Goal: Task Accomplishment & Management: Manage account settings

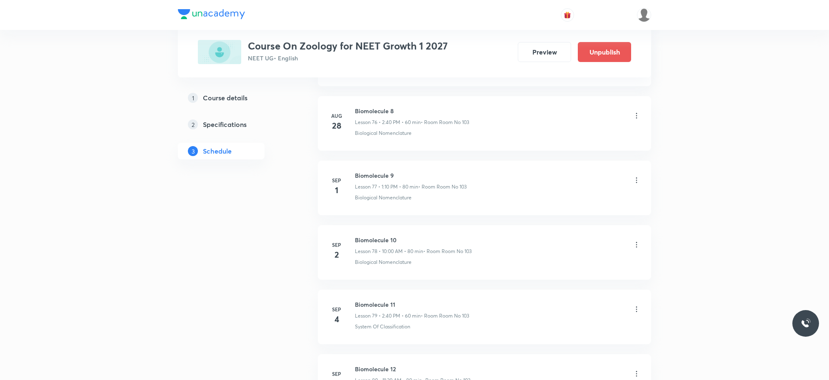
scroll to position [5531, 0]
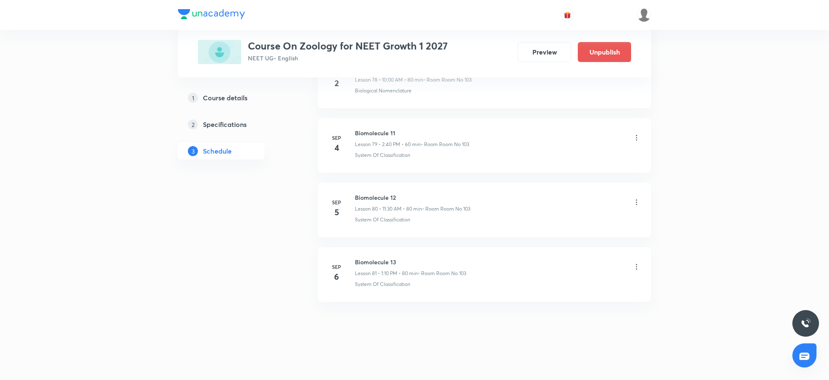
click at [638, 264] on icon at bounding box center [636, 267] width 8 height 8
click at [575, 300] on li "Delete" at bounding box center [592, 303] width 91 height 15
click at [530, 361] on button "Delete" at bounding box center [534, 363] width 73 height 20
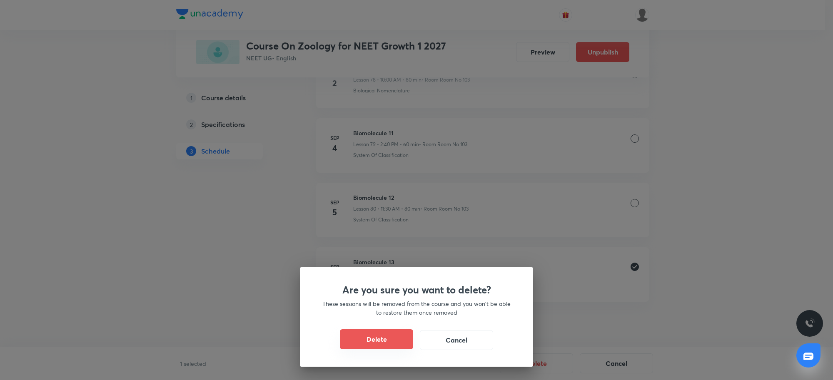
click at [394, 339] on button "Delete" at bounding box center [376, 339] width 73 height 20
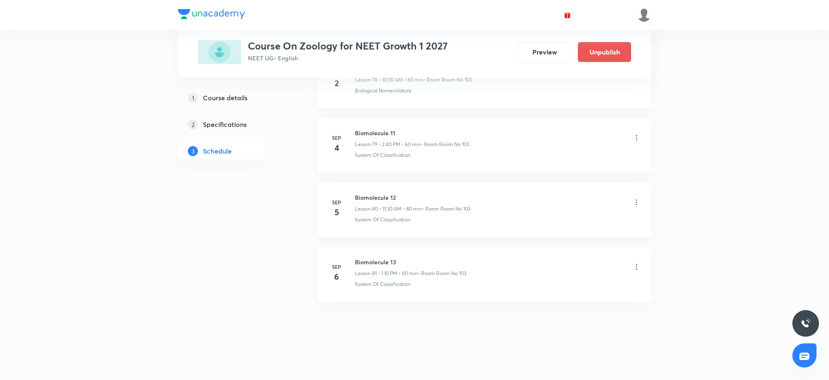
click at [400, 267] on div "Biomolecule 13 Lesson 81 • 1:10 PM • 80 min • Room Room No 103" at bounding box center [410, 268] width 111 height 20
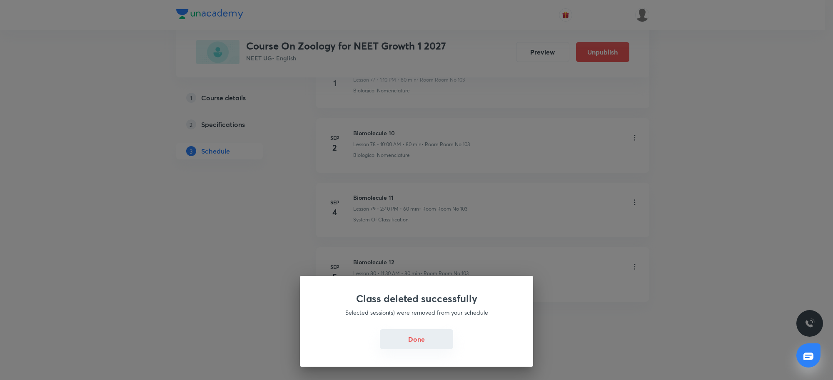
click at [423, 341] on button "Done" at bounding box center [416, 339] width 73 height 20
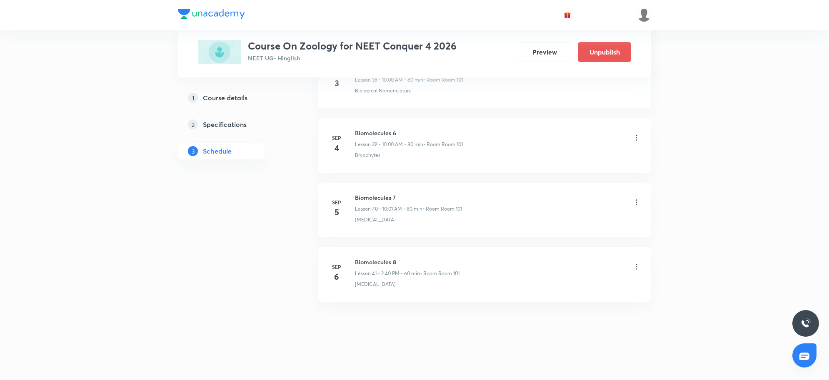
click at [636, 267] on icon at bounding box center [636, 267] width 8 height 8
click at [558, 304] on p "Delete" at bounding box center [561, 303] width 17 height 9
click at [556, 366] on button "Delete" at bounding box center [534, 363] width 73 height 20
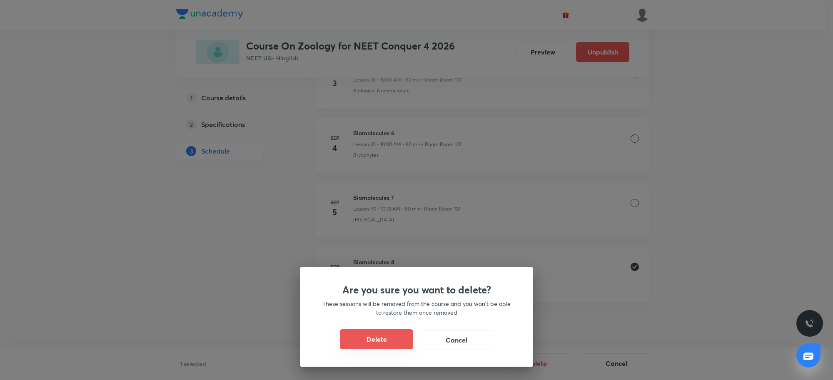
click at [401, 340] on button "Delete" at bounding box center [376, 339] width 73 height 20
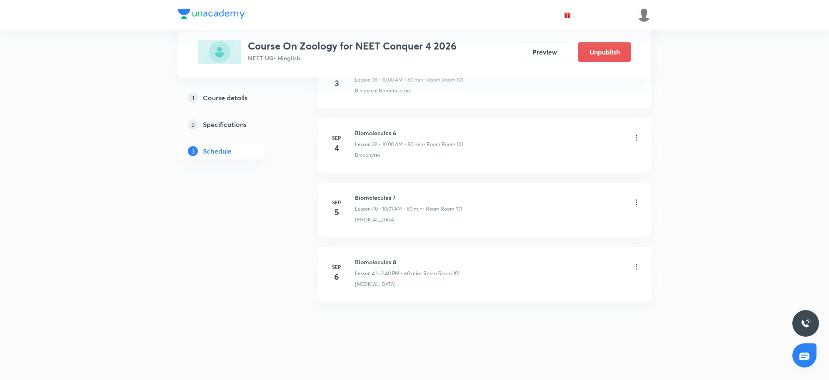
scroll to position [2877, 0]
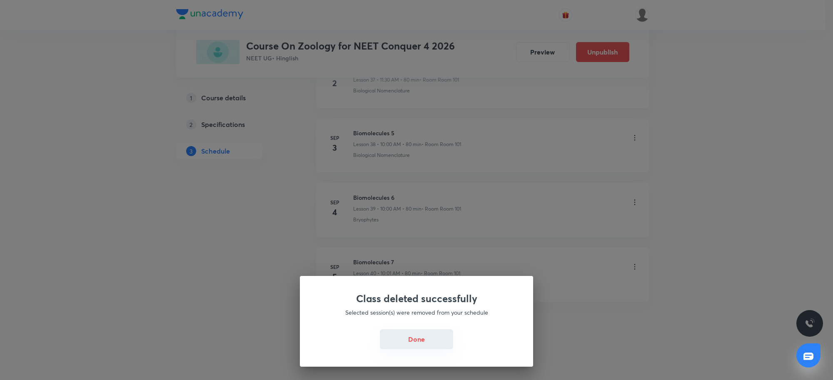
click at [402, 340] on button "Done" at bounding box center [416, 339] width 73 height 20
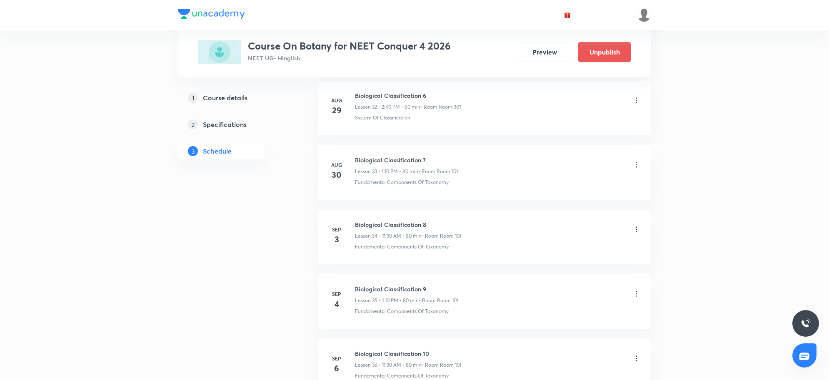
scroll to position [2618, 0]
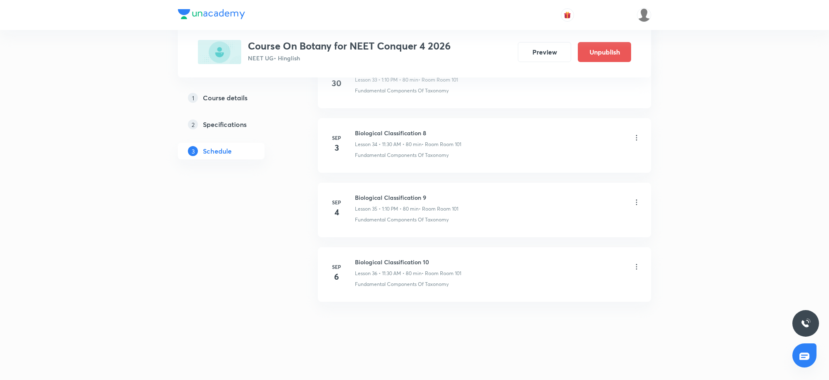
click at [354, 261] on div "Sep 6 Biological Classification 10 Lesson 36 • 11:30 AM • 80 min • Room Room 10…" at bounding box center [484, 273] width 312 height 30
copy h6 "Biological Classification 10"
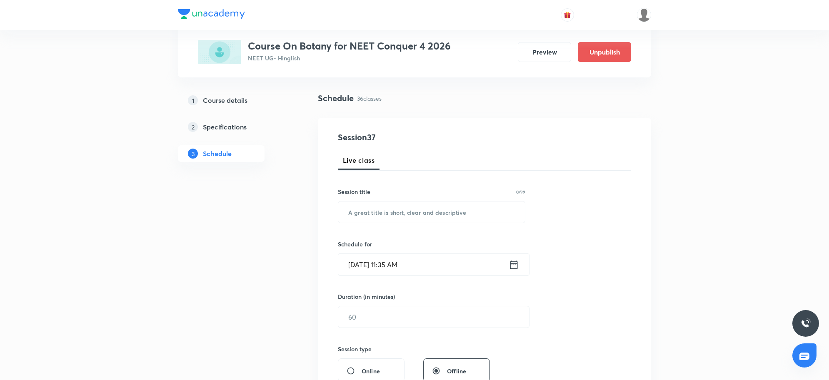
scroll to position [0, 0]
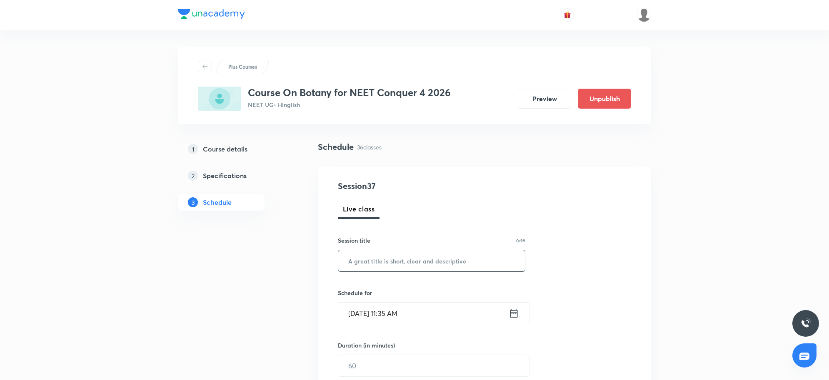
click at [426, 259] on input "text" at bounding box center [431, 260] width 187 height 21
paste input "Biological Classification 10"
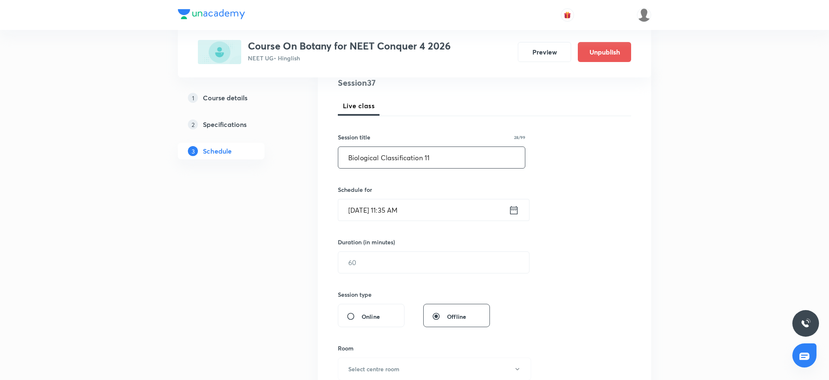
scroll to position [104, 0]
type input "Biological Classification 11"
click at [440, 212] on input "Sep 6, 2025, 11:35 AM" at bounding box center [423, 209] width 170 height 21
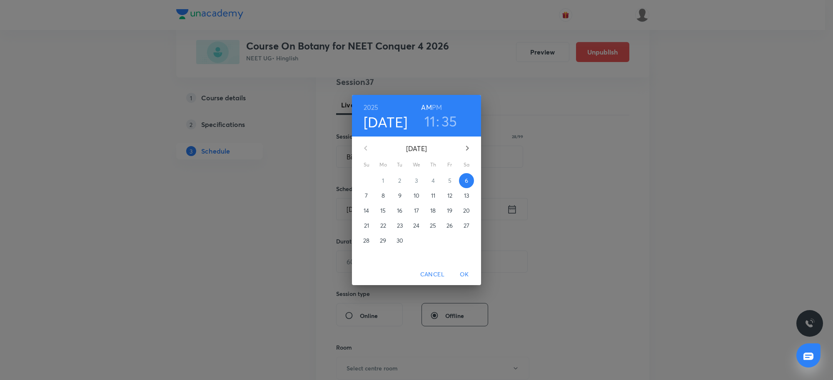
click at [435, 105] on h6 "PM" at bounding box center [437, 108] width 10 height 12
click at [428, 124] on h3 "11" at bounding box center [429, 120] width 11 height 17
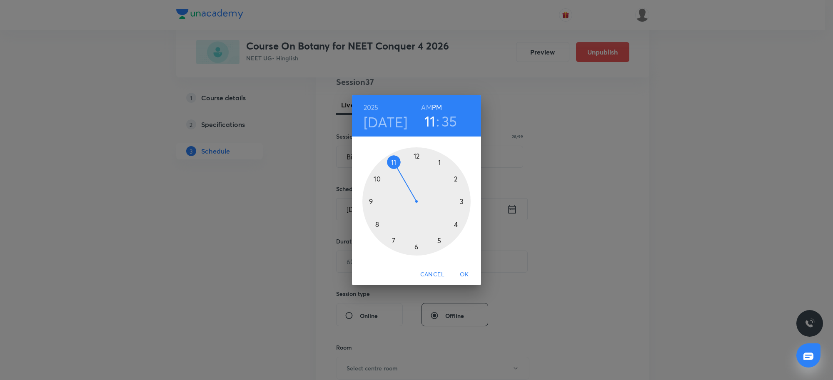
click at [455, 180] on div at bounding box center [416, 201] width 108 height 108
click at [375, 227] on div at bounding box center [416, 201] width 108 height 108
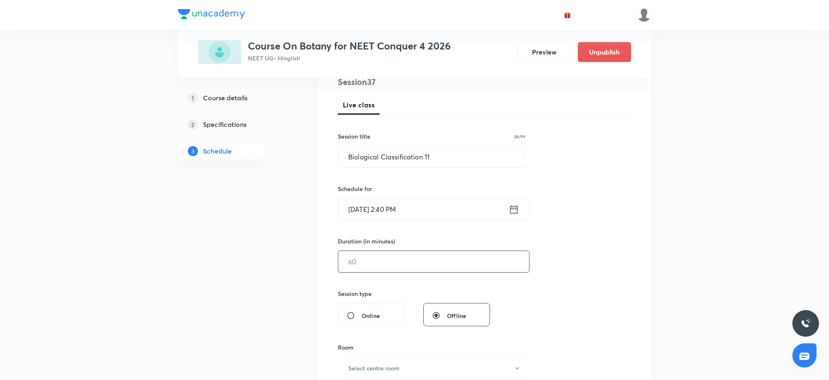
click at [370, 265] on input "text" at bounding box center [433, 261] width 191 height 21
type input "60"
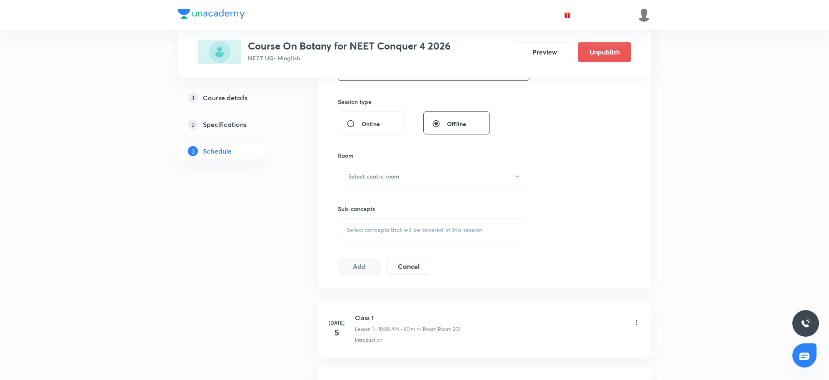
scroll to position [312, 0]
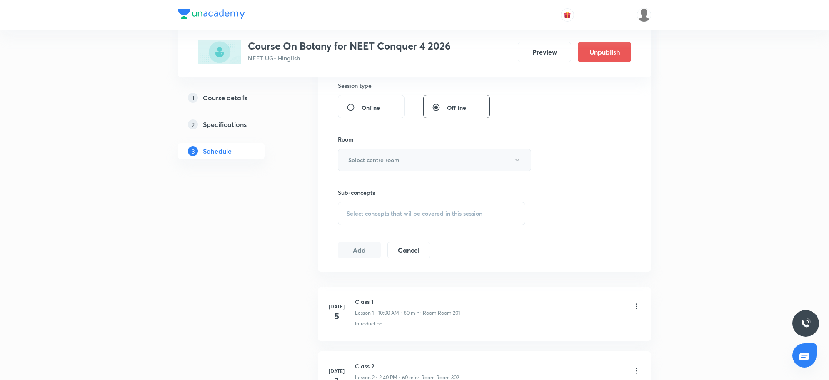
click at [421, 152] on button "Select centre room" at bounding box center [434, 160] width 193 height 23
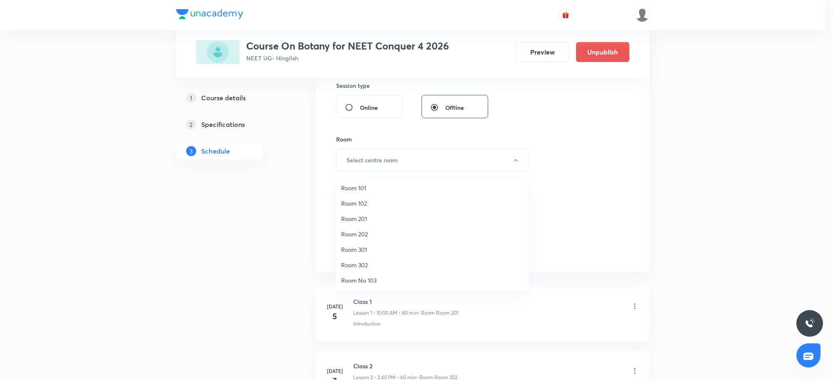
click at [364, 186] on span "Room 101" at bounding box center [432, 188] width 182 height 9
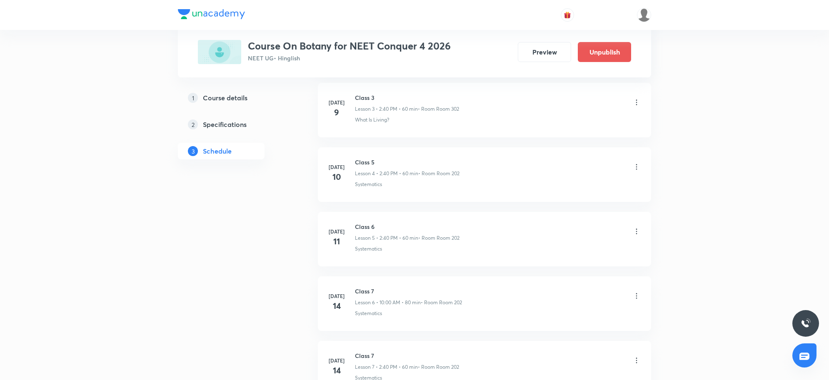
scroll to position [2618, 0]
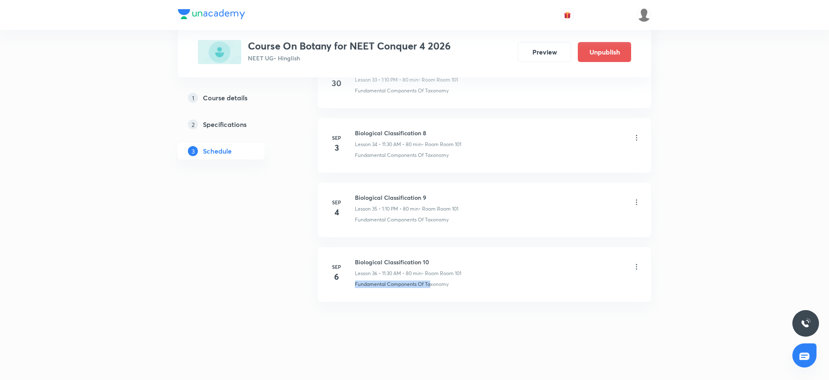
drag, startPoint x: 355, startPoint y: 286, endPoint x: 430, endPoint y: 291, distance: 75.1
click at [430, 291] on li "Sep 6 Biological Classification 10 Lesson 36 • 11:30 AM • 80 min • Room Room 10…" at bounding box center [484, 274] width 333 height 55
copy p "Fundamental Components Of Ta"
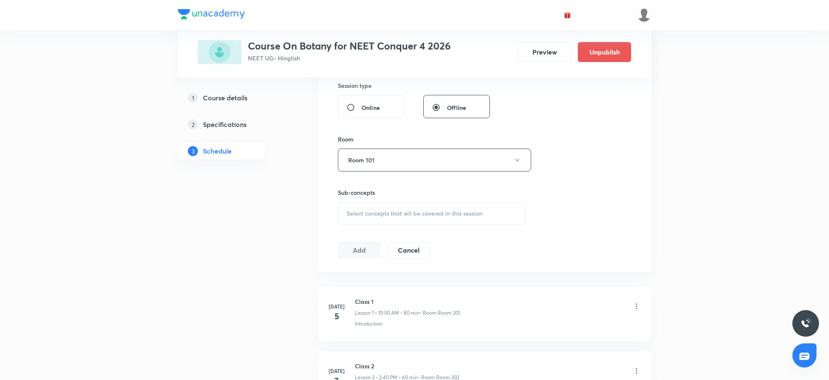
click at [382, 208] on div "Select concepts that wil be covered in this session" at bounding box center [431, 213] width 187 height 23
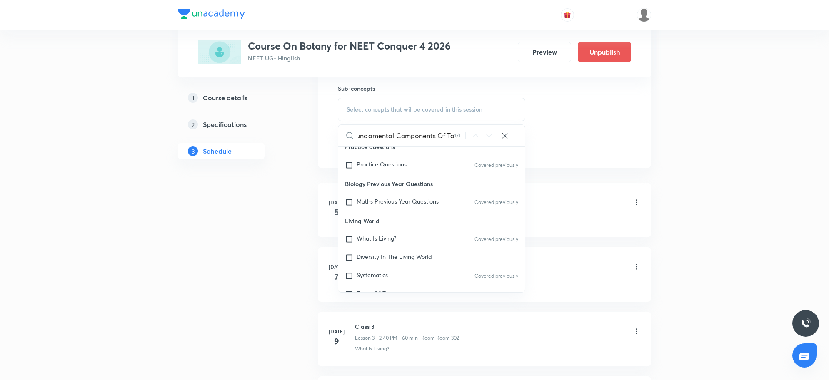
scroll to position [110, 0]
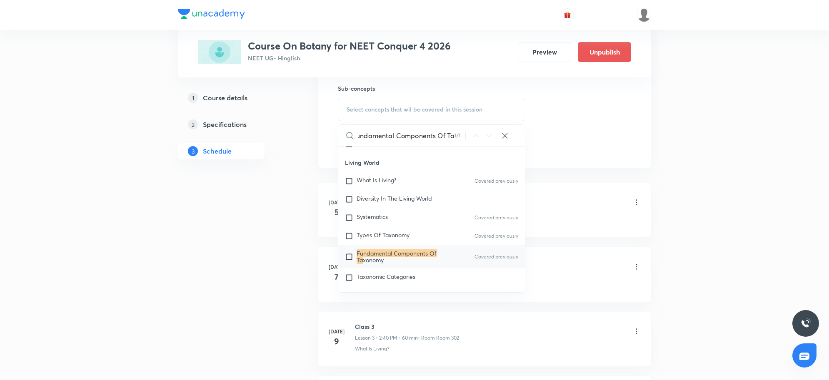
type input "Fundamental Components Of Ta"
click at [377, 249] on div "Fundamental Components Of Ta xonomy Covered previously" at bounding box center [431, 256] width 187 height 23
checkbox input "true"
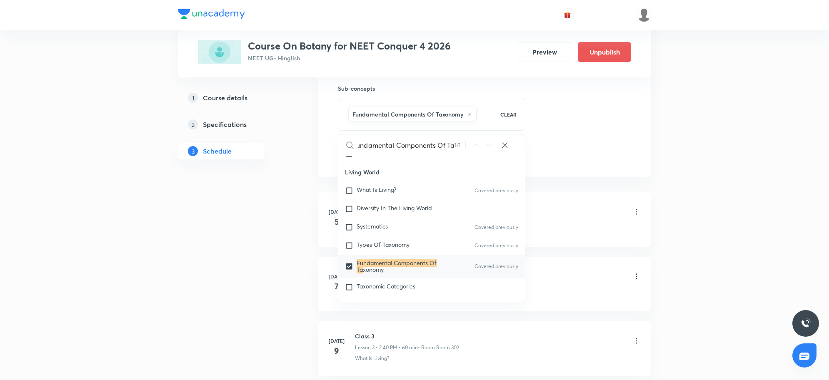
scroll to position [0, 0]
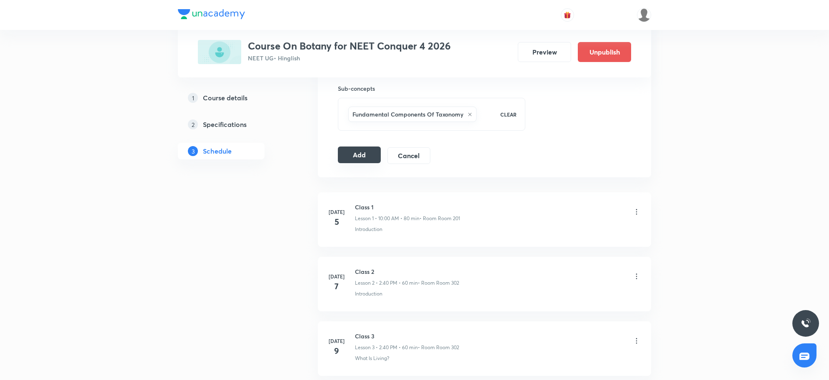
click at [354, 155] on button "Add" at bounding box center [359, 155] width 43 height 17
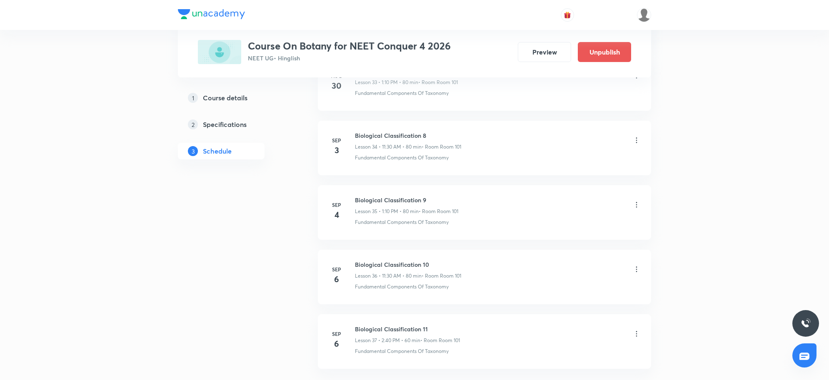
scroll to position [2299, 0]
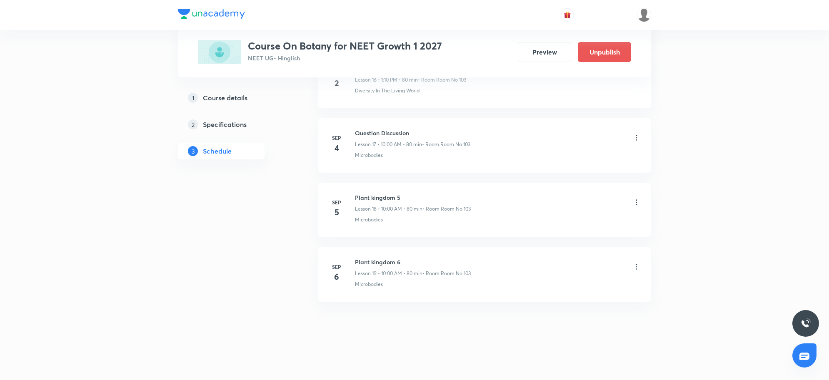
scroll to position [1517, 0]
drag, startPoint x: 354, startPoint y: 259, endPoint x: 465, endPoint y: 257, distance: 110.4
click at [465, 257] on li "[DATE] Plant kingdom 6 Lesson 19 • 10:00 AM • 80 min • Room Room No 103 Microbo…" at bounding box center [484, 274] width 333 height 55
copy h6 "Plant kingdom 6"
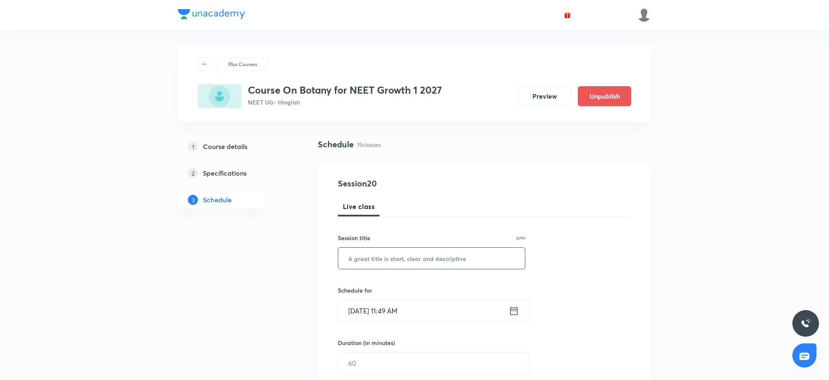
scroll to position [0, 0]
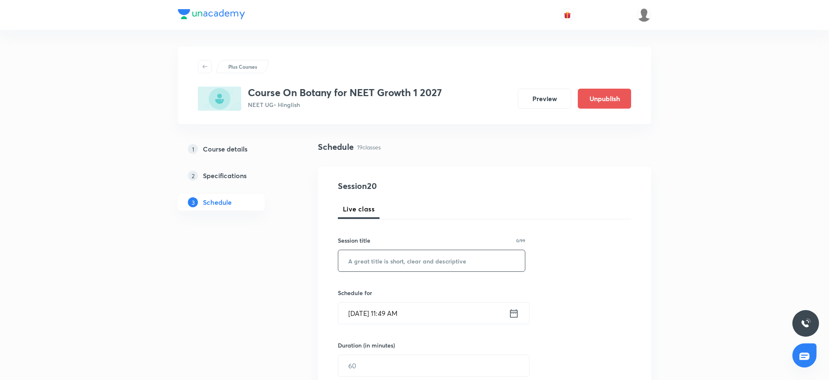
click at [418, 265] on input "text" at bounding box center [431, 260] width 187 height 21
click at [411, 269] on input "Quiz Bmy" at bounding box center [431, 260] width 187 height 21
drag, startPoint x: 364, startPoint y: 262, endPoint x: 314, endPoint y: 262, distance: 49.1
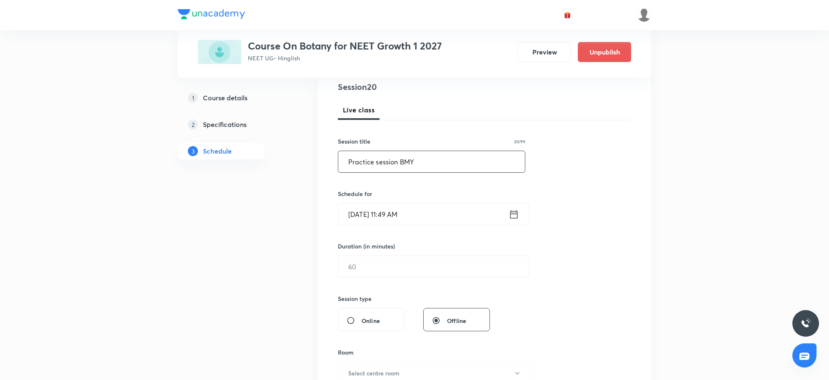
scroll to position [104, 0]
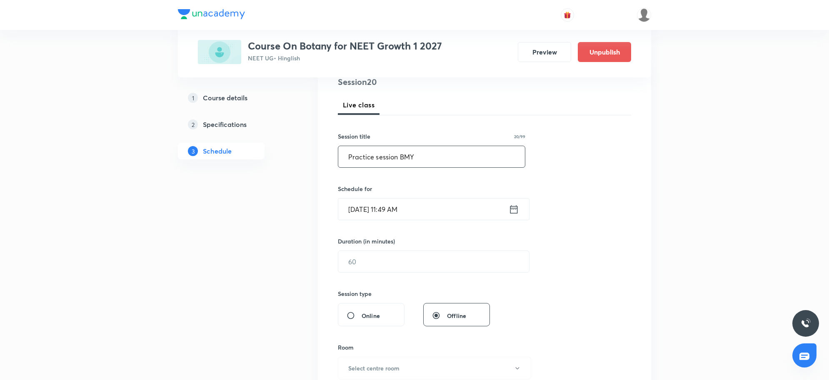
type input "Practice session BMY"
click at [426, 218] on input "Sep 6, 2025, 11:49 AM" at bounding box center [423, 209] width 170 height 21
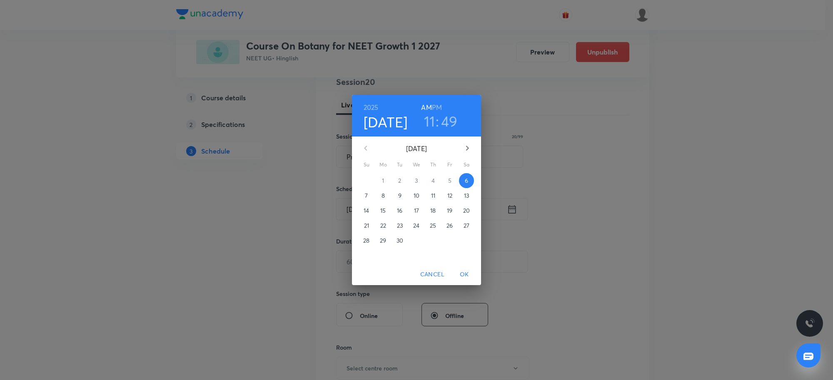
click at [430, 122] on h3 "11" at bounding box center [429, 120] width 11 height 17
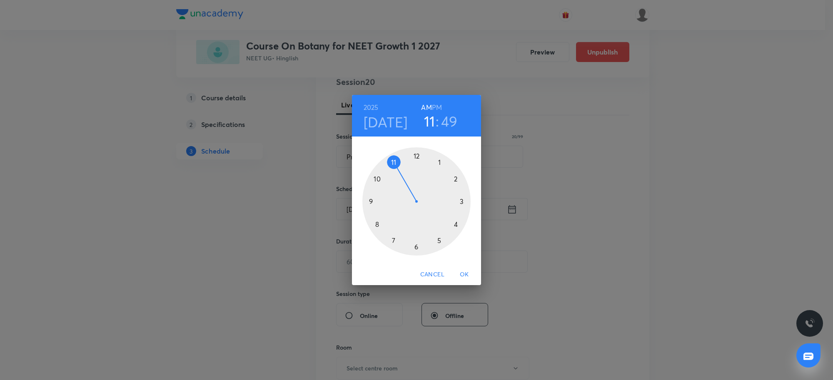
click at [439, 163] on div at bounding box center [416, 201] width 108 height 108
click at [458, 180] on div at bounding box center [416, 201] width 108 height 108
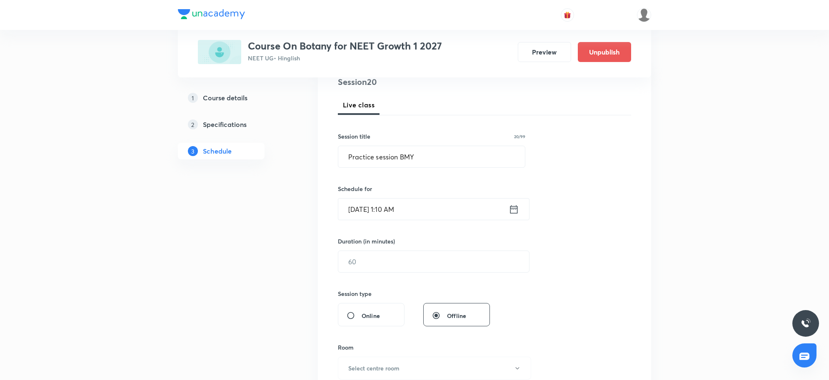
click at [436, 219] on input "Sep 6, 2025, 1:10 AM" at bounding box center [423, 209] width 170 height 21
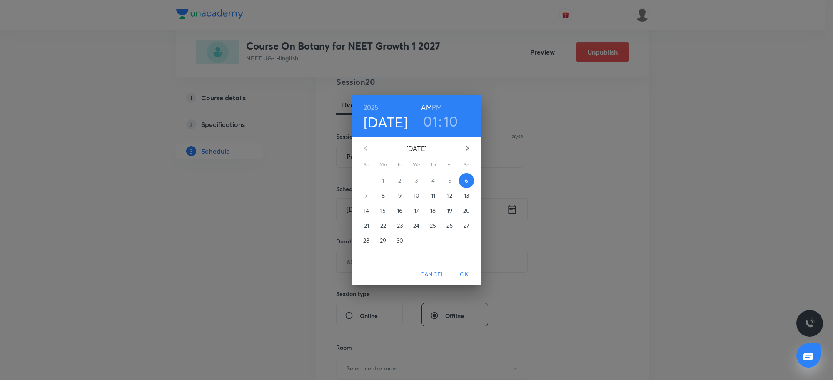
click at [441, 107] on h6 "PM" at bounding box center [437, 108] width 10 height 12
click at [466, 276] on span "OK" at bounding box center [464, 274] width 20 height 10
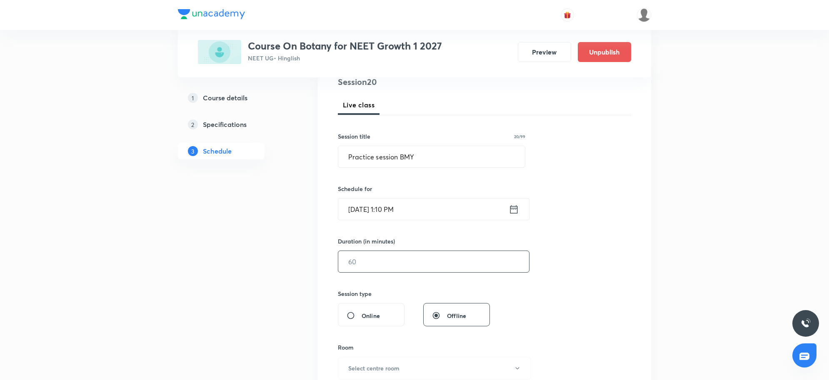
click at [357, 262] on input "text" at bounding box center [433, 261] width 191 height 21
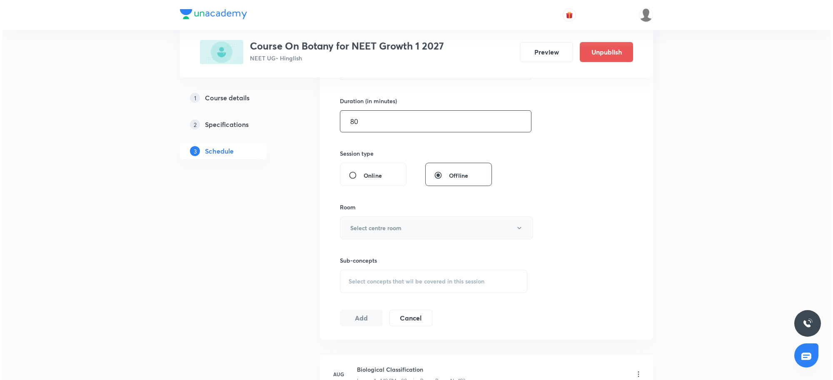
scroll to position [260, 0]
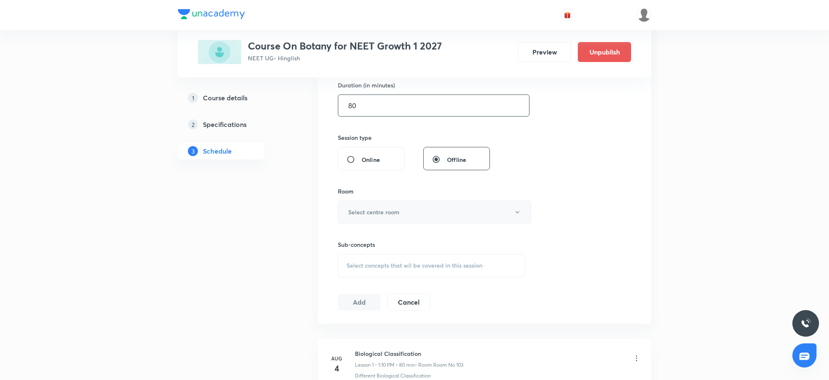
type input "80"
click at [421, 207] on button "Select centre room" at bounding box center [434, 212] width 193 height 23
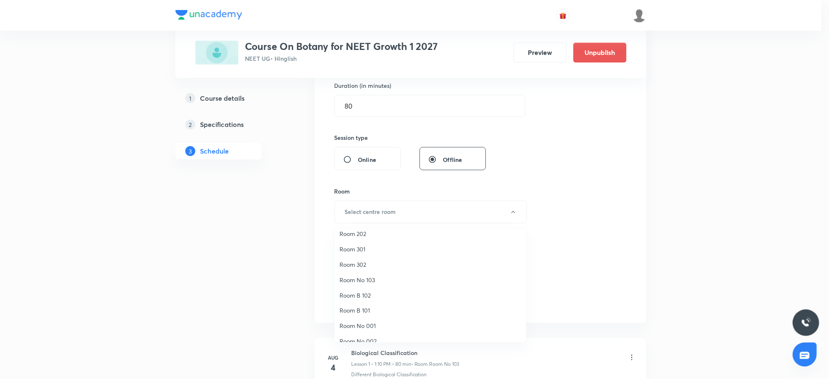
scroll to position [0, 0]
click at [378, 333] on span "Room No 103" at bounding box center [432, 332] width 182 height 9
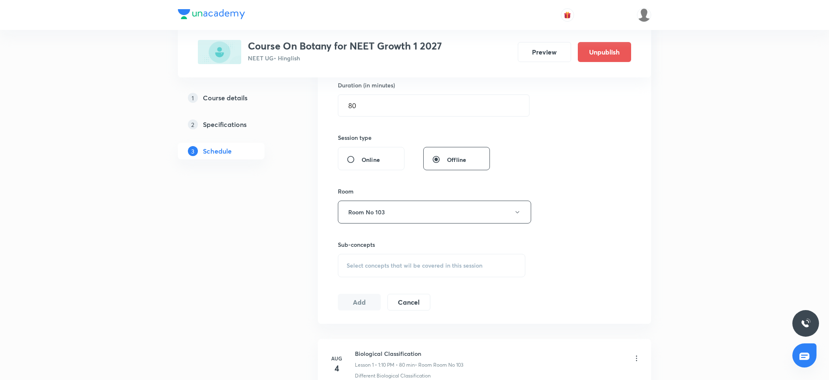
click at [630, 223] on div "Session 20 Live class Session title 20/99 Practice session BMY ​ Schedule for S…" at bounding box center [484, 115] width 293 height 391
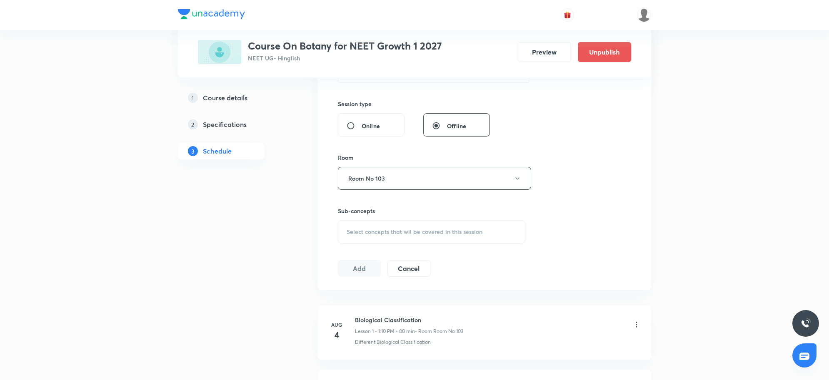
scroll to position [312, 0]
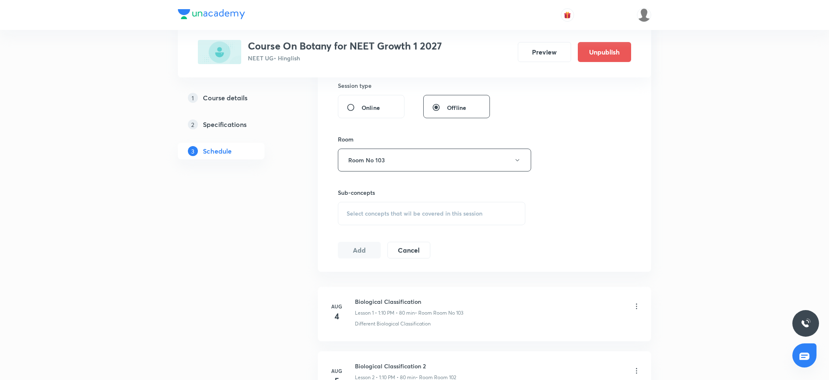
click at [426, 211] on span "Select concepts that wil be covered in this session" at bounding box center [414, 213] width 136 height 7
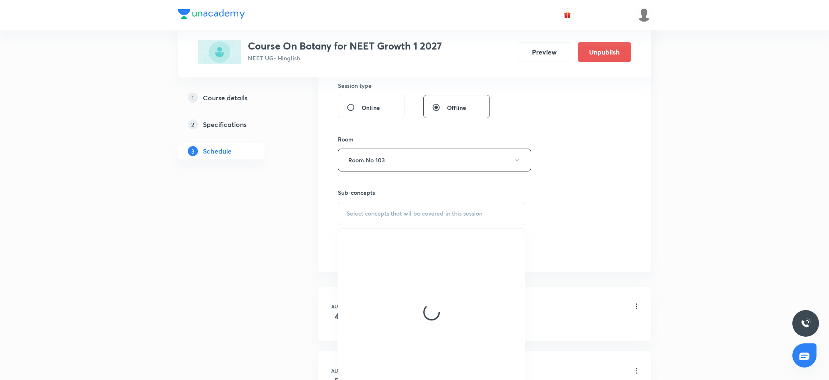
click at [426, 211] on span "Select concepts that wil be covered in this session" at bounding box center [414, 213] width 136 height 7
click at [377, 214] on span "Select concepts that wil be covered in this session" at bounding box center [414, 213] width 136 height 7
click at [352, 221] on div "Select concepts that wil be covered in this session" at bounding box center [431, 213] width 187 height 23
click at [400, 216] on span "Select concepts that wil be covered in this session" at bounding box center [414, 213] width 136 height 7
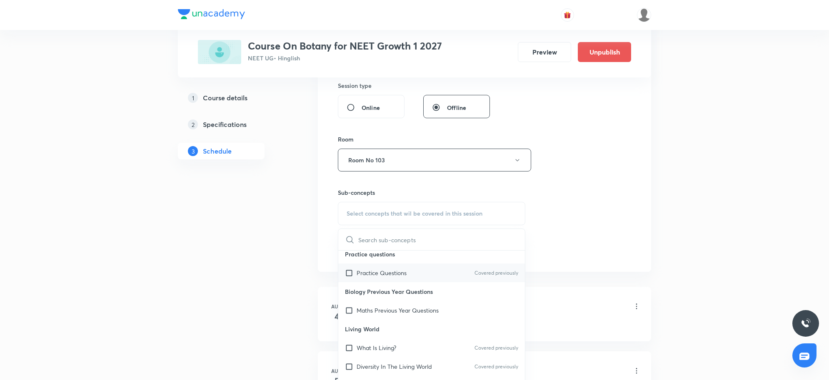
scroll to position [104, 0]
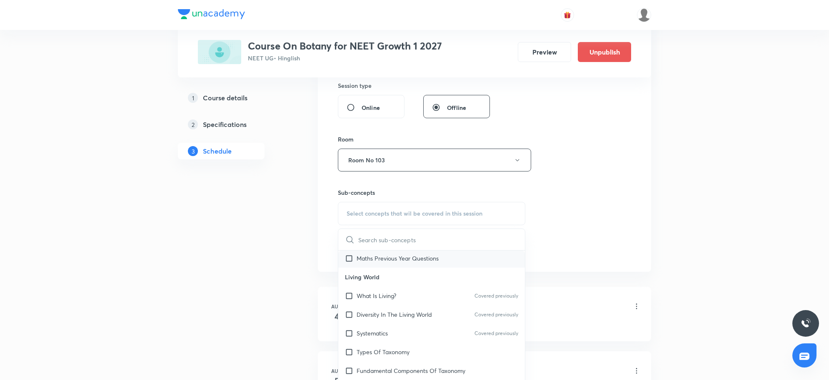
click at [396, 267] on div "Maths Previous Year Questions" at bounding box center [431, 258] width 187 height 19
checkbox input "true"
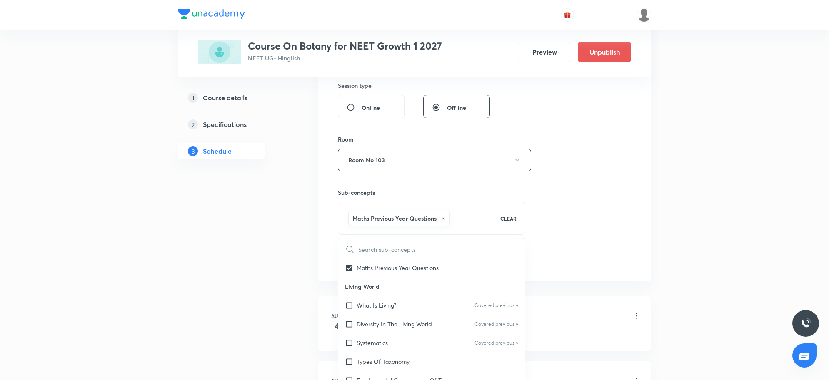
click at [596, 257] on div "Session 20 Live class Session title 20/99 Practice session BMY ​ Schedule for S…" at bounding box center [484, 68] width 293 height 401
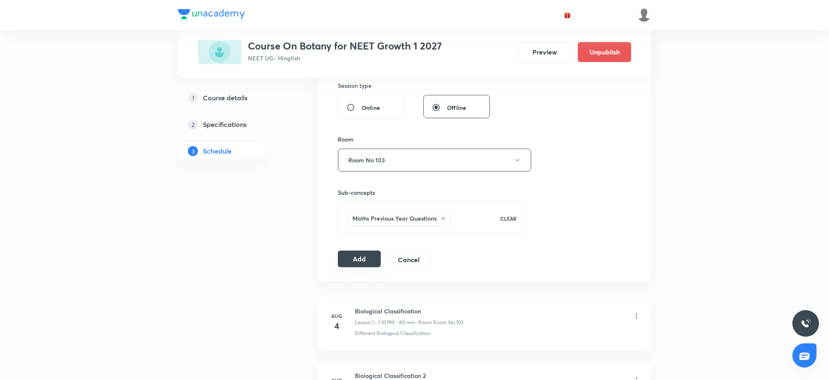
click at [364, 260] on button "Add" at bounding box center [359, 259] width 43 height 17
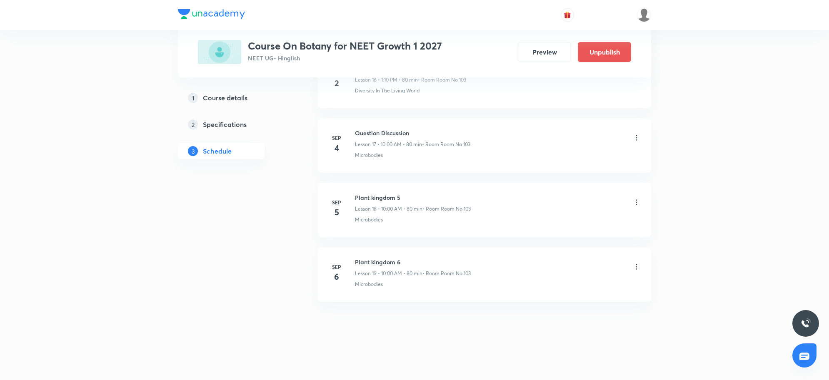
scroll to position [1134, 0]
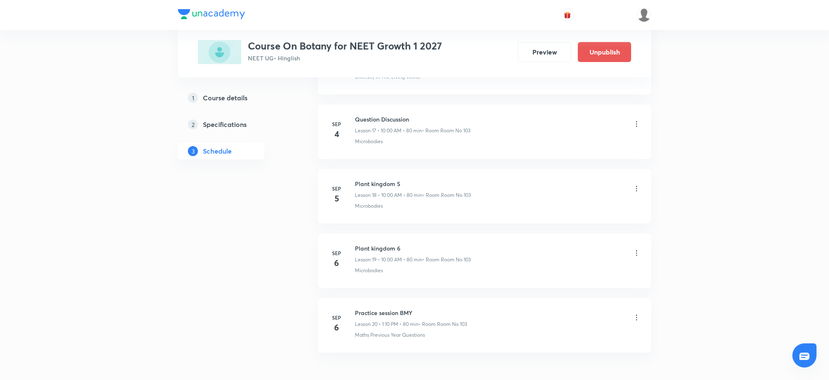
scroll to position [1582, 0]
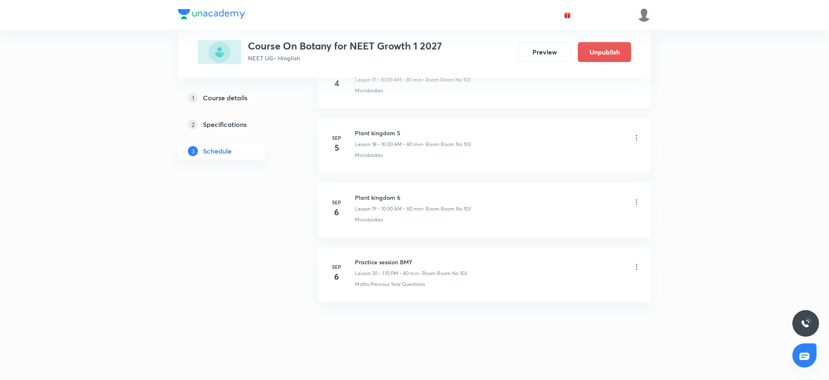
drag, startPoint x: 406, startPoint y: 265, endPoint x: 229, endPoint y: 262, distance: 177.0
click at [367, 258] on h6 "Practice session BMY" at bounding box center [411, 262] width 112 height 9
